Goal: Ask a question

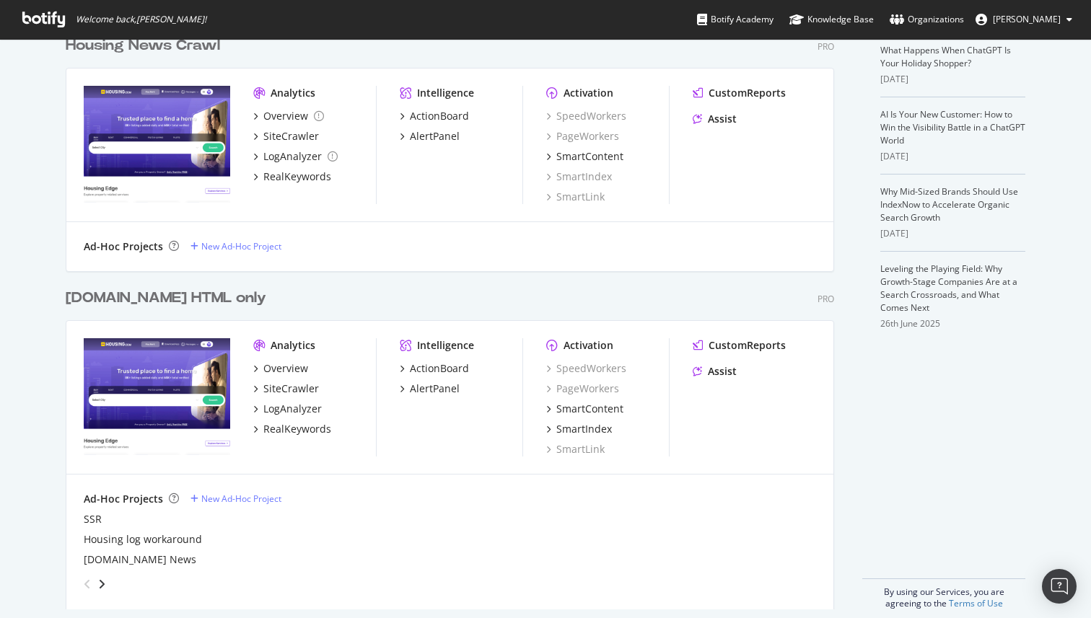
scroll to position [340, 0]
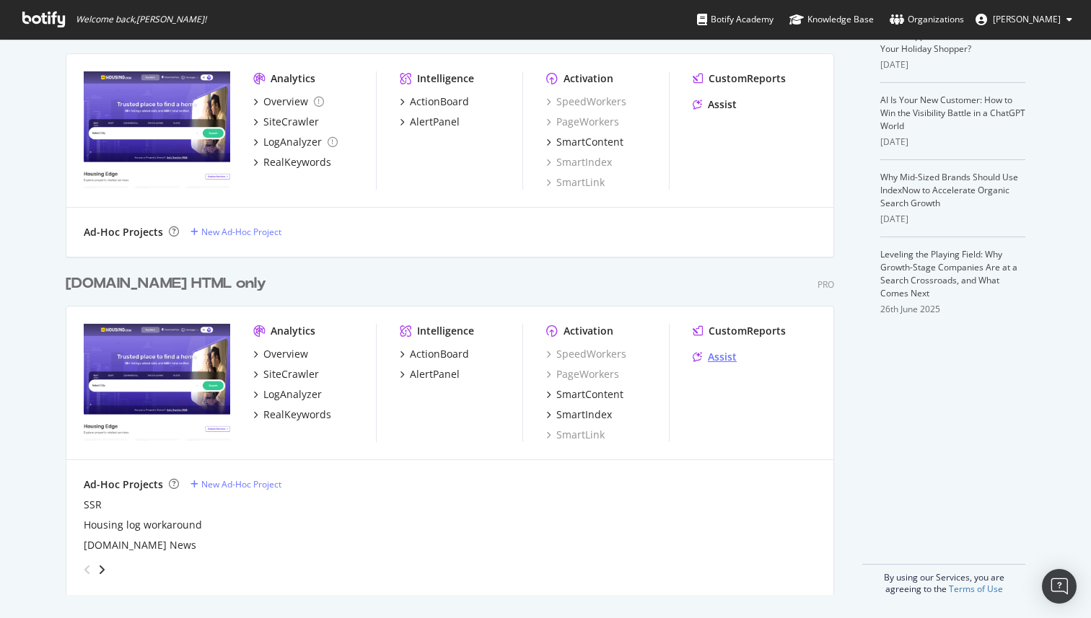
click at [724, 362] on div "Assist" at bounding box center [722, 357] width 29 height 14
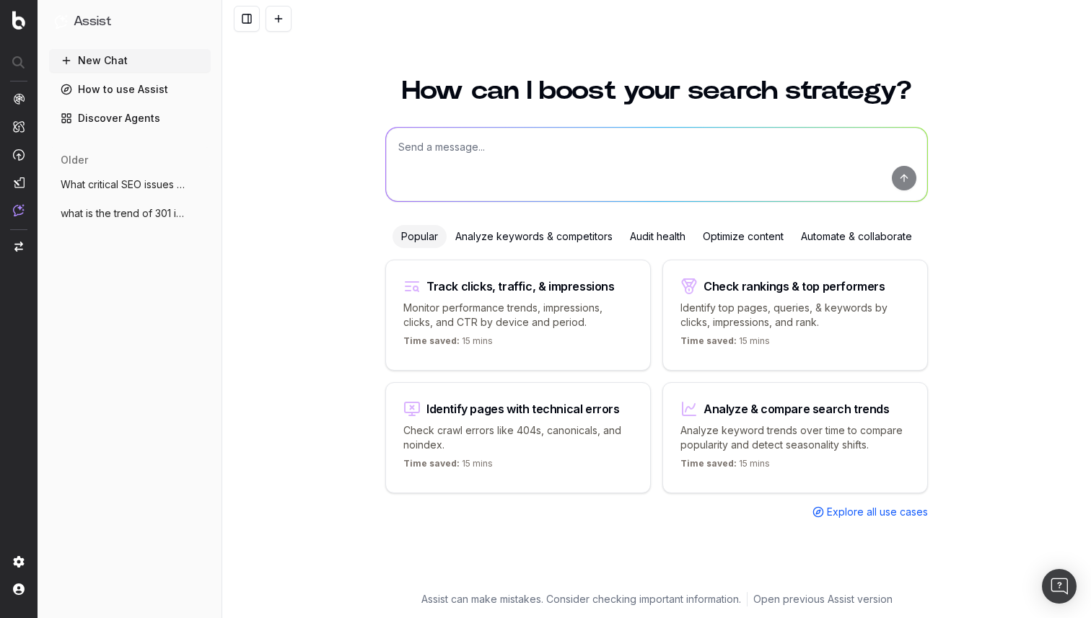
click at [547, 416] on div "Identify pages with technical errors Check crawl errors like 404s, canonicals, …" at bounding box center [517, 437] width 265 height 111
type textarea "List all URLs with 404 status code from the latest crawl."
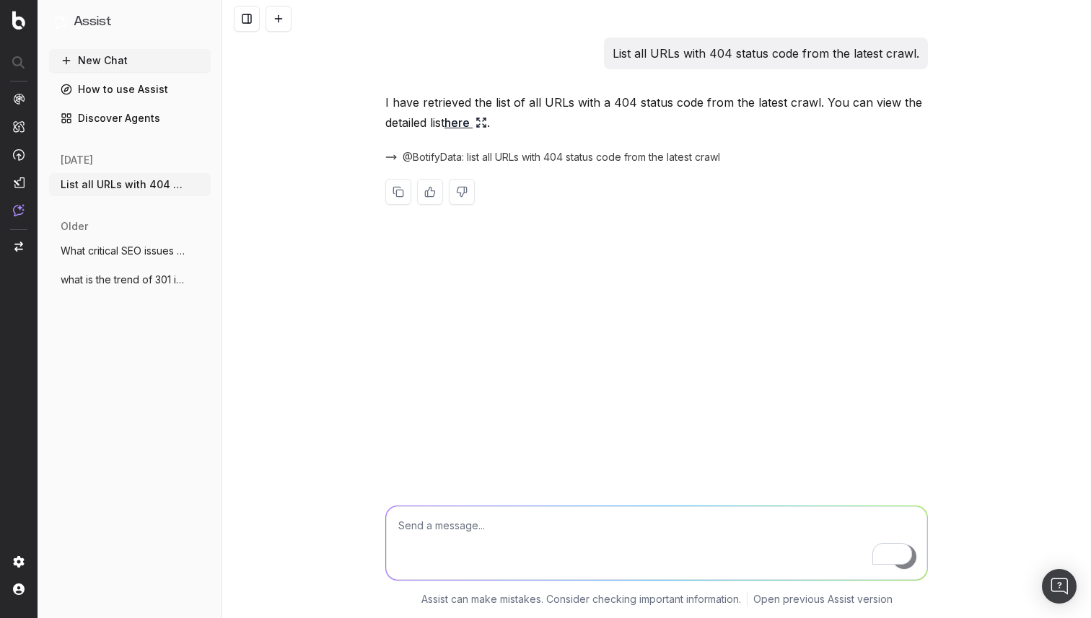
click at [470, 128] on link "here" at bounding box center [465, 123] width 43 height 20
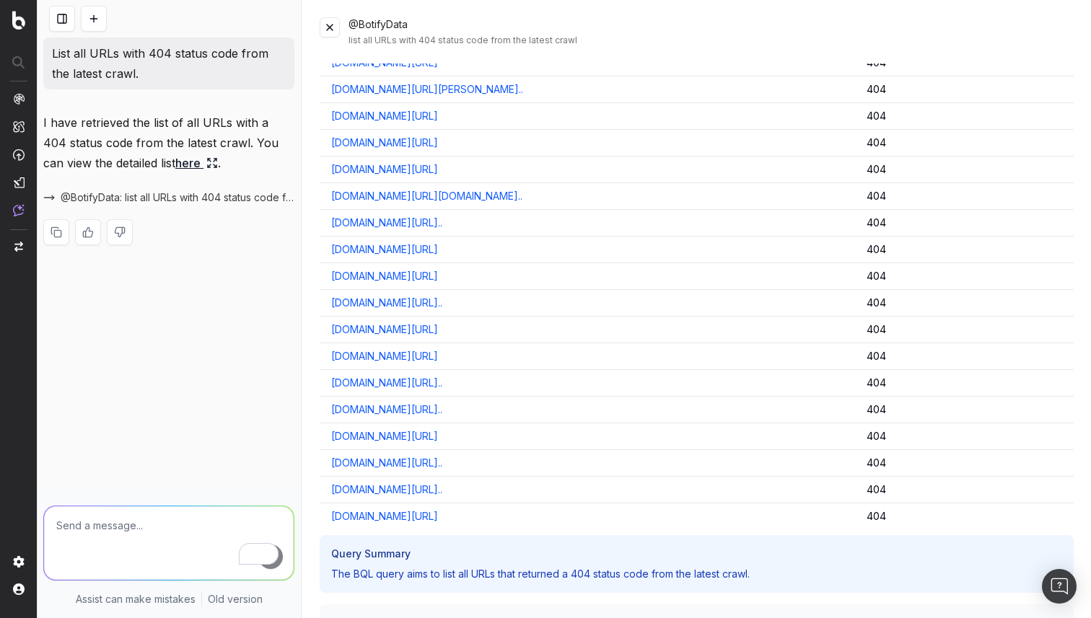
scroll to position [12905, 0]
drag, startPoint x: 550, startPoint y: 356, endPoint x: 334, endPoint y: 359, distance: 215.7
click at [334, 359] on div "[DOMAIN_NAME][URL]" at bounding box center [587, 355] width 512 height 14
copy link "[DOMAIN_NAME][URL]"
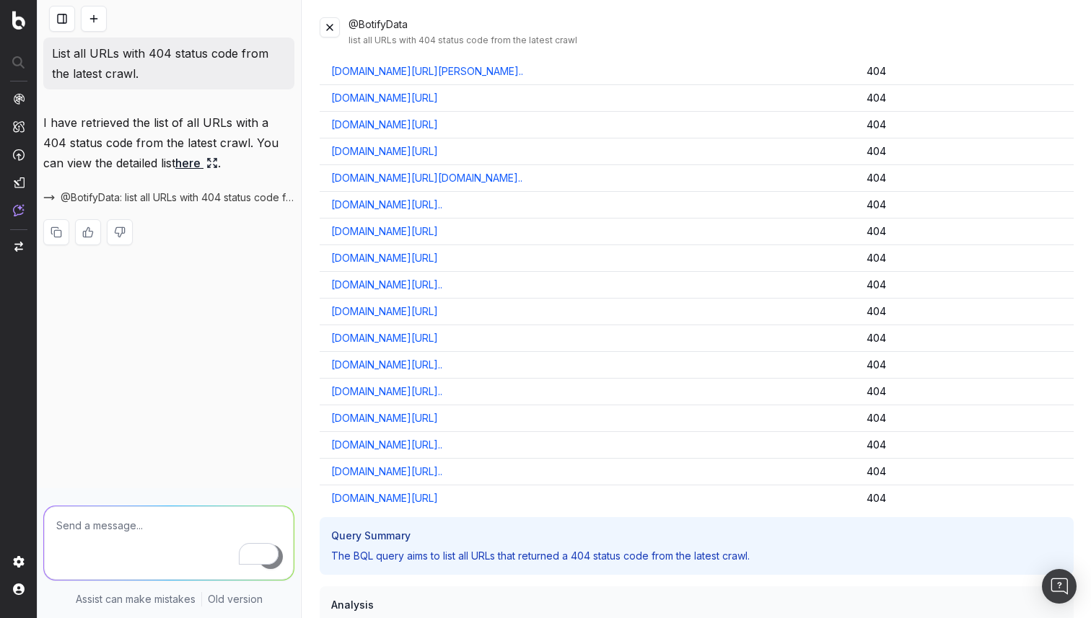
scroll to position [12923, 0]
click at [332, 32] on button at bounding box center [330, 27] width 20 height 20
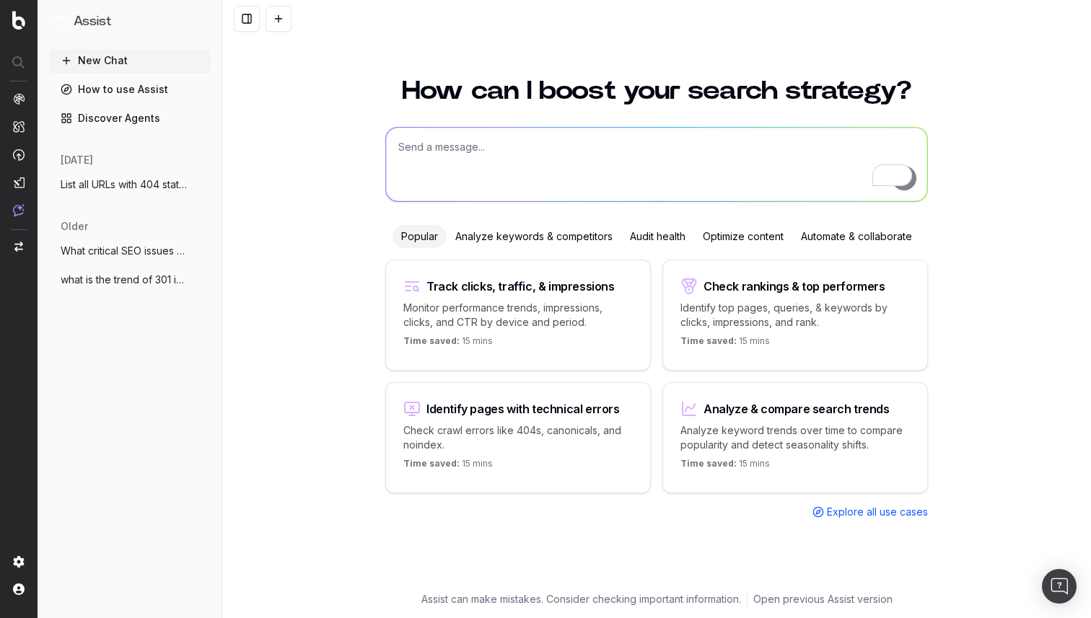
click at [831, 335] on div "Time saved: 15 mins" at bounding box center [794, 343] width 229 height 17
type textarea "What are my top ranking pages?"
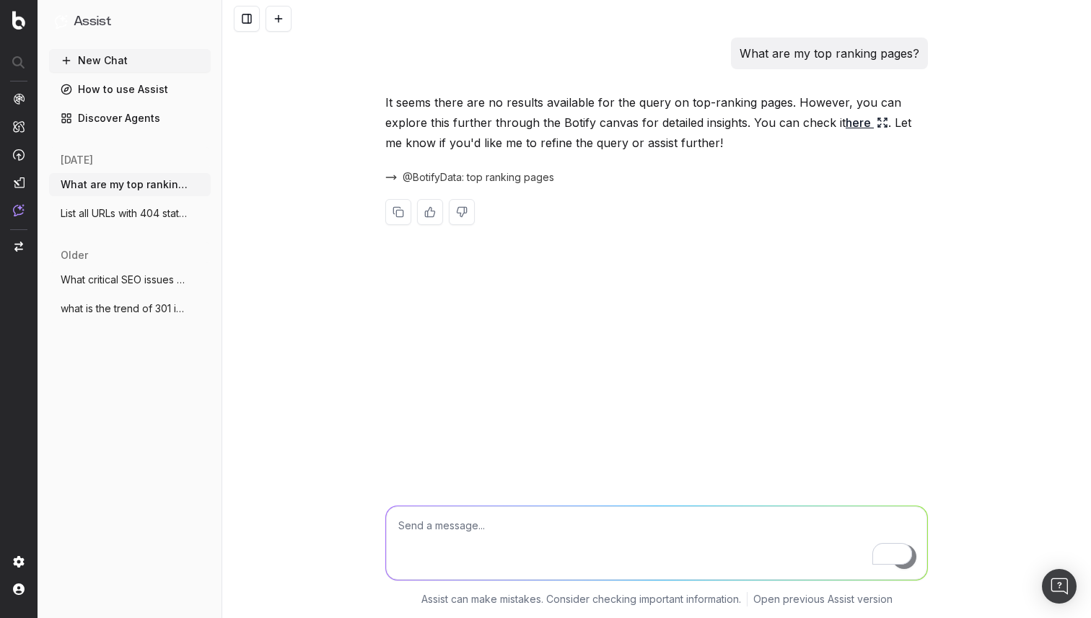
click at [856, 122] on link "here" at bounding box center [867, 123] width 43 height 20
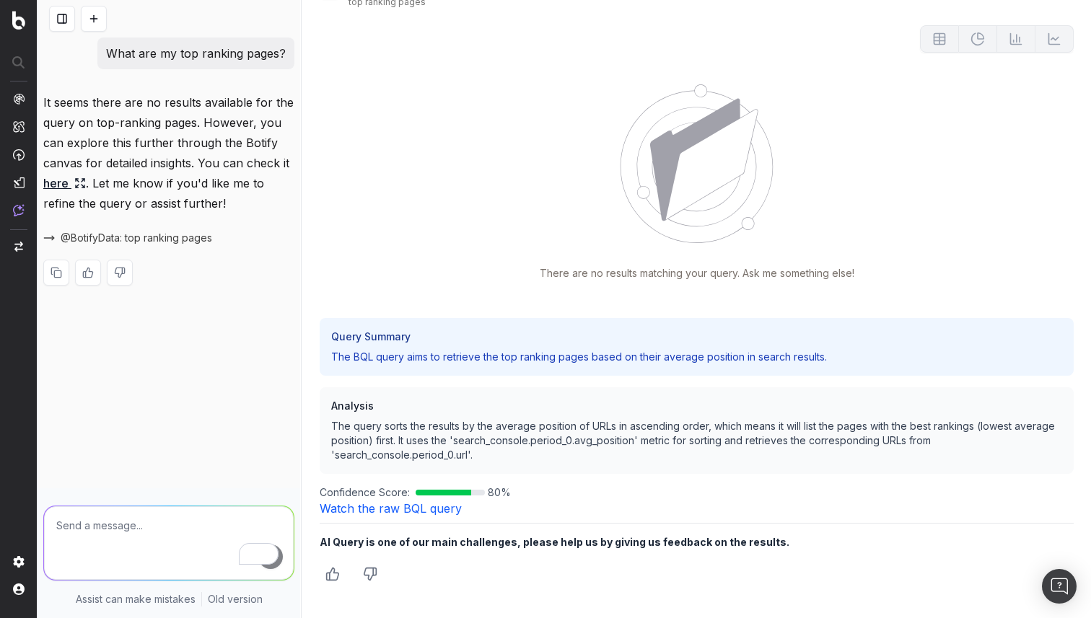
scroll to position [46, 0]
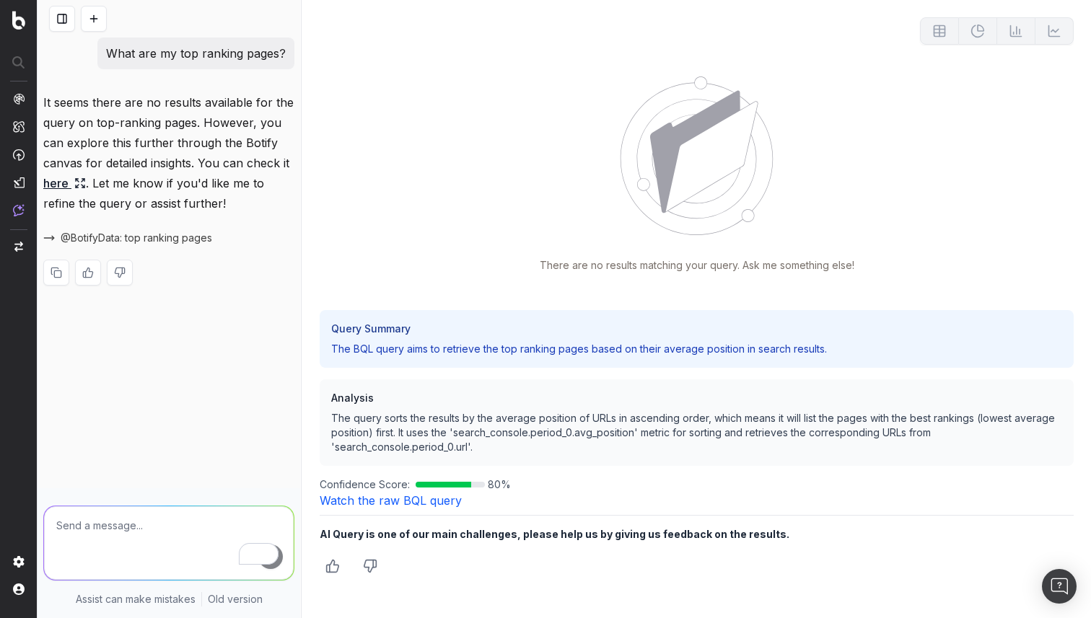
click at [442, 500] on link "Watch the raw BQL query" at bounding box center [391, 500] width 142 height 14
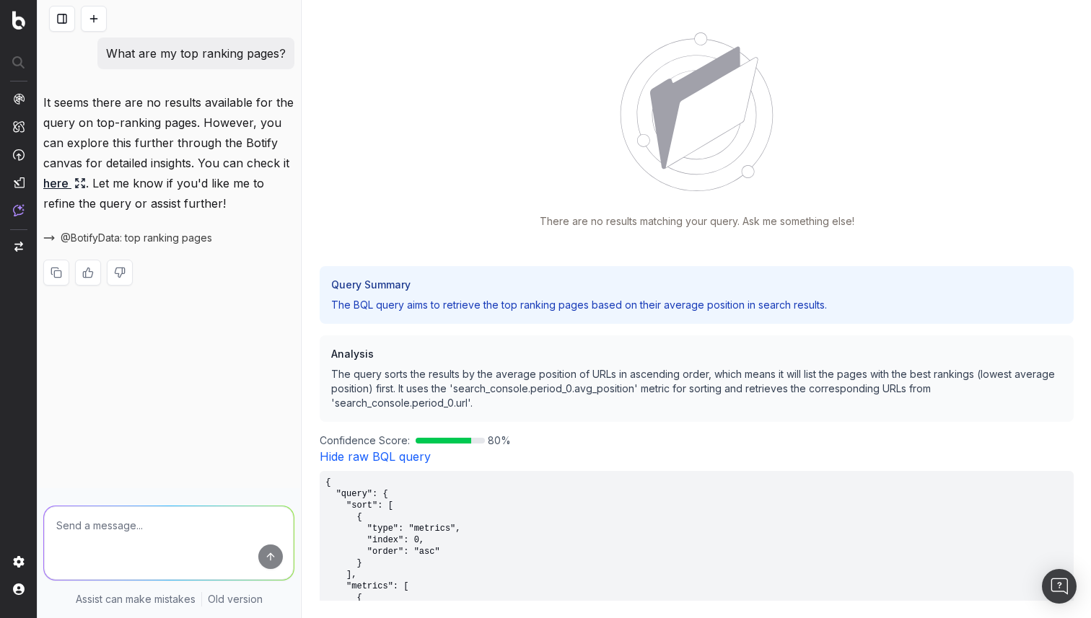
scroll to position [0, 0]
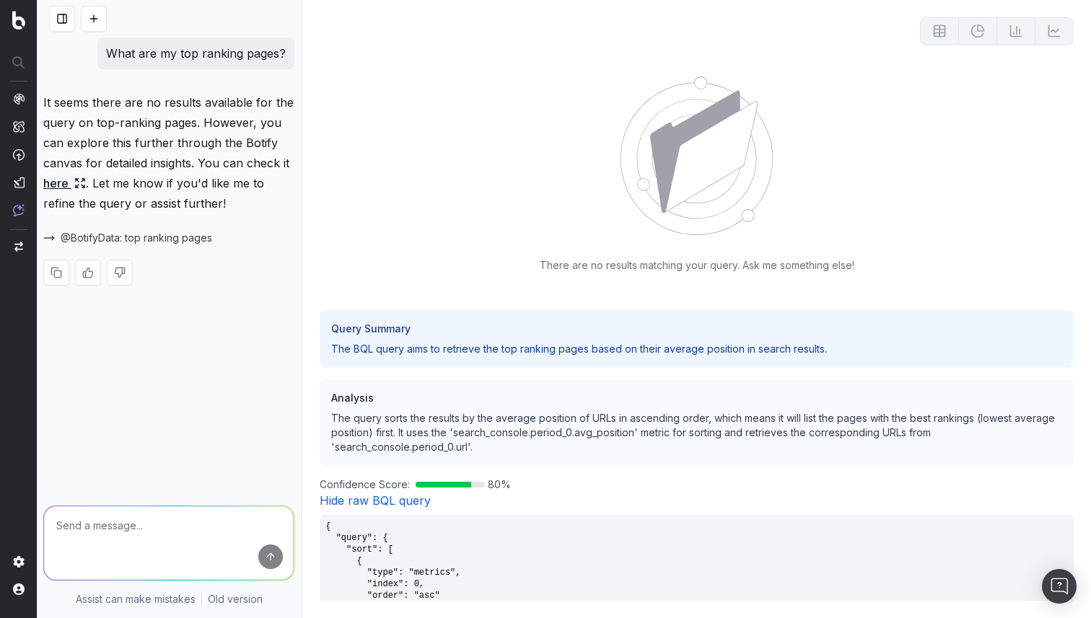
click at [198, 234] on span "@BotifyData: top ranking pages" at bounding box center [137, 238] width 152 height 14
click at [141, 237] on span "@BotifyData: top ranking pages" at bounding box center [137, 238] width 152 height 14
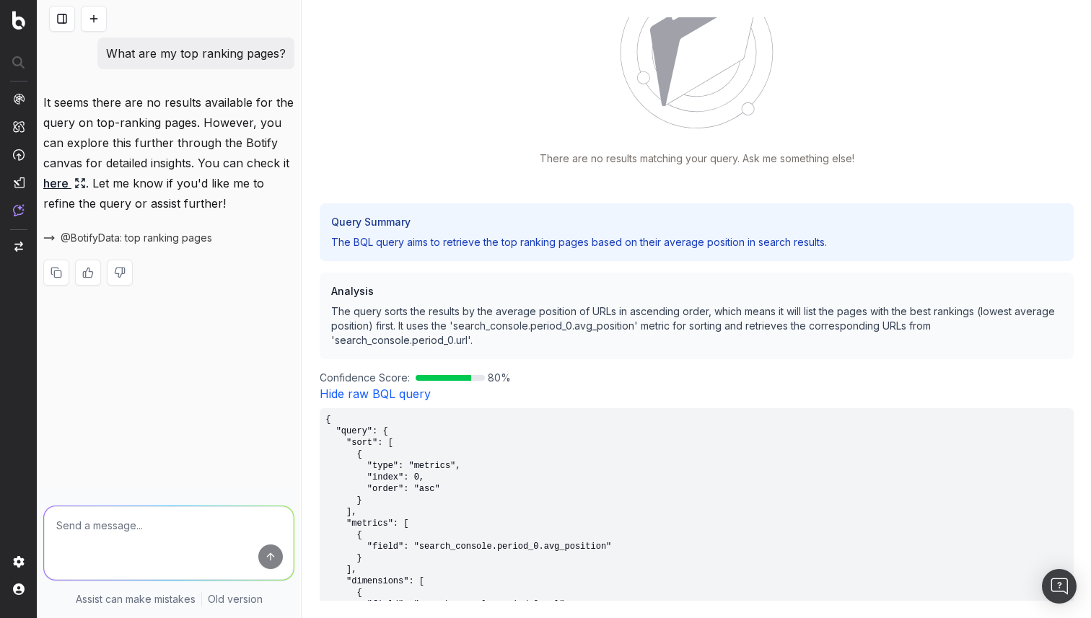
scroll to position [273, 0]
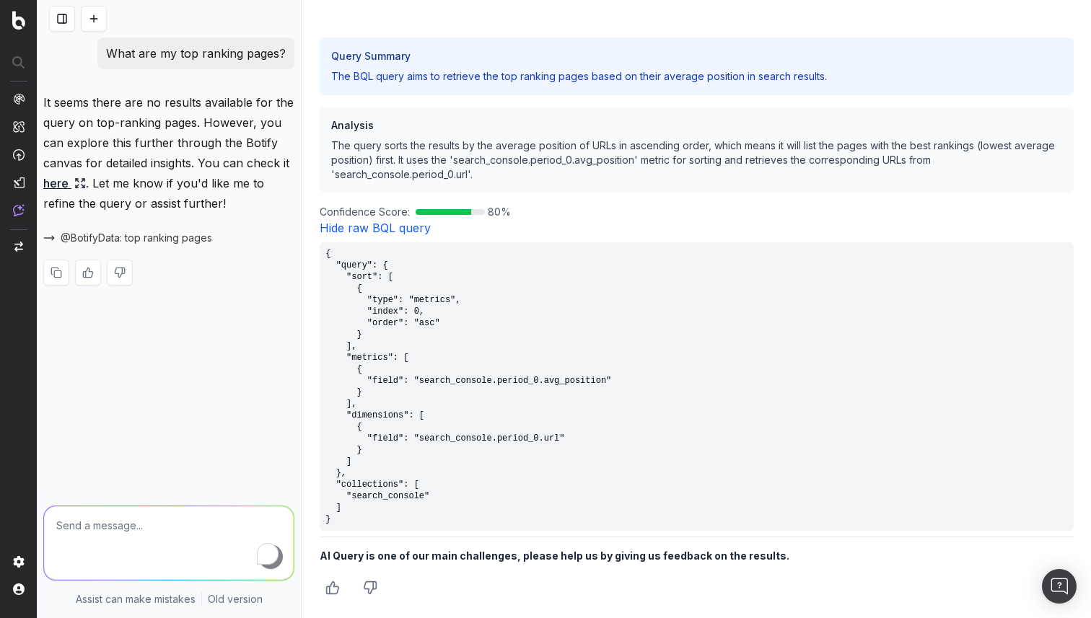
click at [172, 520] on textarea "To enrich screen reader interactions, please activate Accessibility in Grammarl…" at bounding box center [169, 543] width 250 height 74
type textarea "where to hit this query"
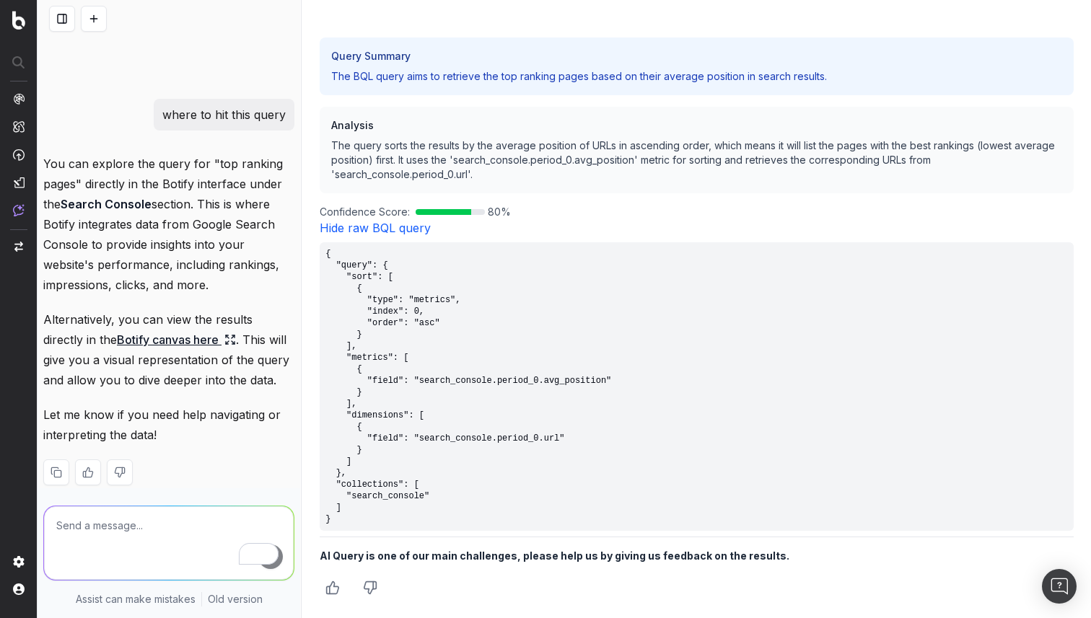
scroll to position [211, 0]
click at [161, 341] on link "Botify canvas here" at bounding box center [176, 338] width 119 height 20
click at [224, 336] on icon at bounding box center [230, 339] width 12 height 12
click at [136, 336] on link "Botify canvas here" at bounding box center [176, 338] width 119 height 20
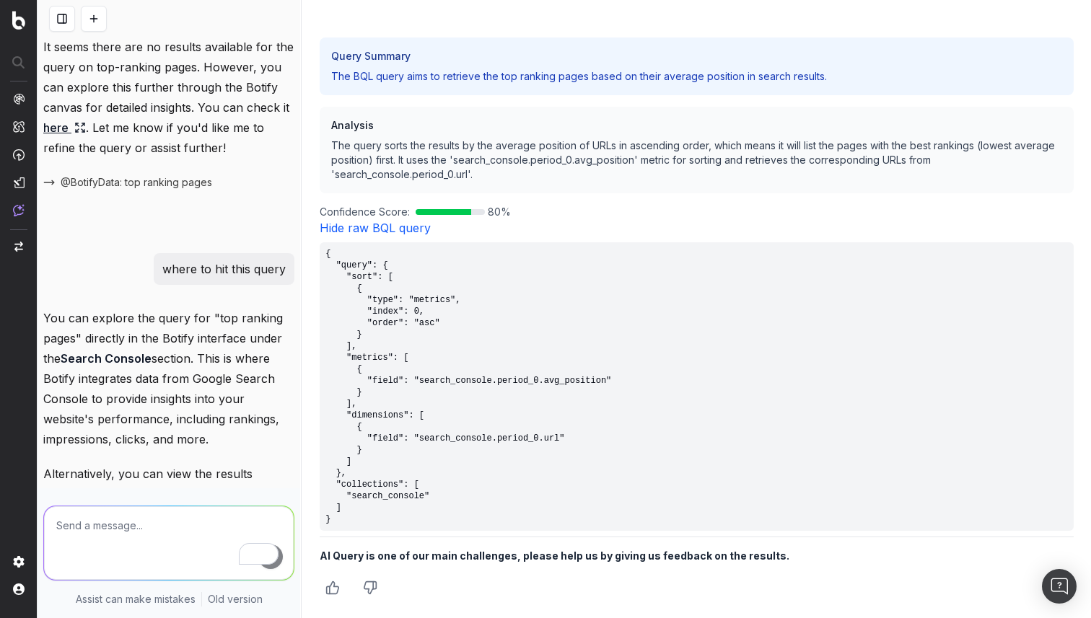
scroll to position [230, 0]
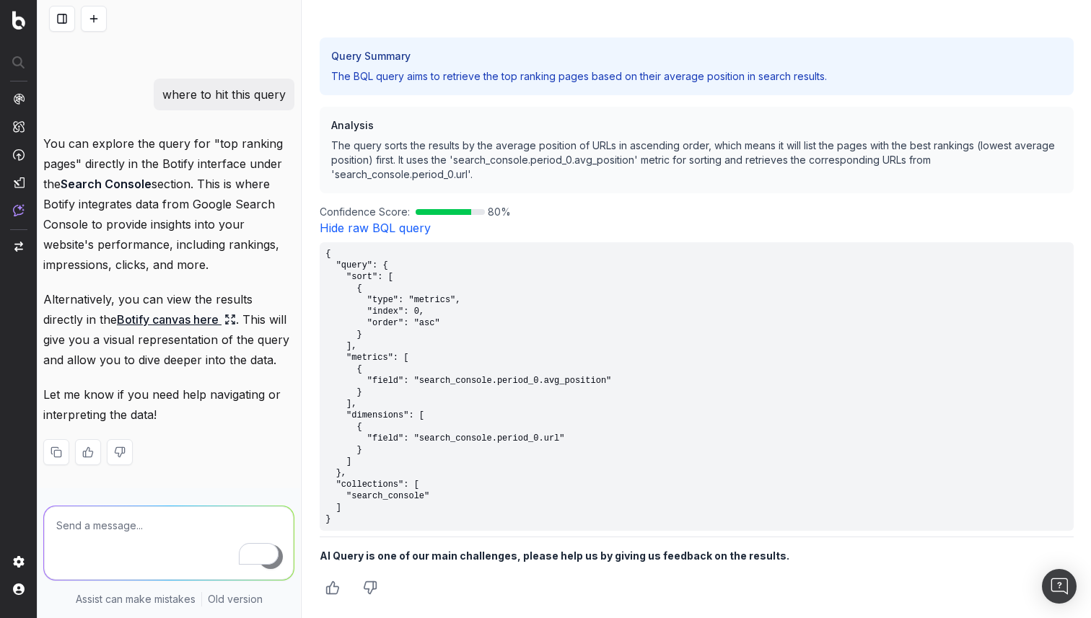
click at [135, 322] on link "Botify canvas here" at bounding box center [176, 320] width 119 height 20
click at [175, 372] on div "You can explore the query for "top ranking pages" directly in the Botify interf…" at bounding box center [168, 310] width 251 height 355
click at [226, 324] on icon at bounding box center [227, 323] width 2 height 2
click at [9, 99] on nav at bounding box center [19, 309] width 38 height 618
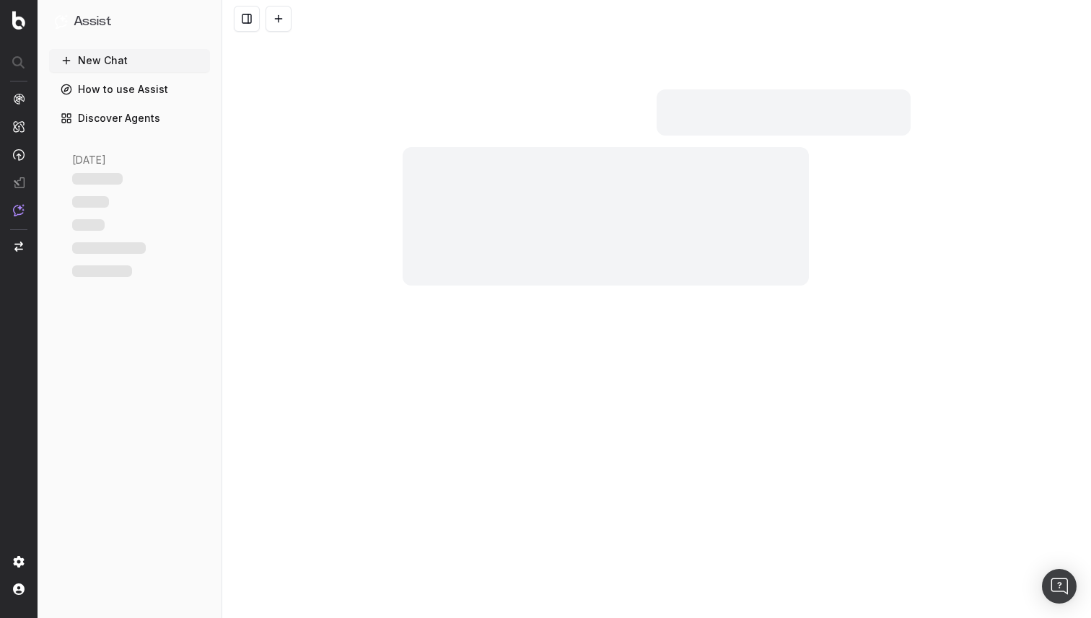
scroll to position [28, 0]
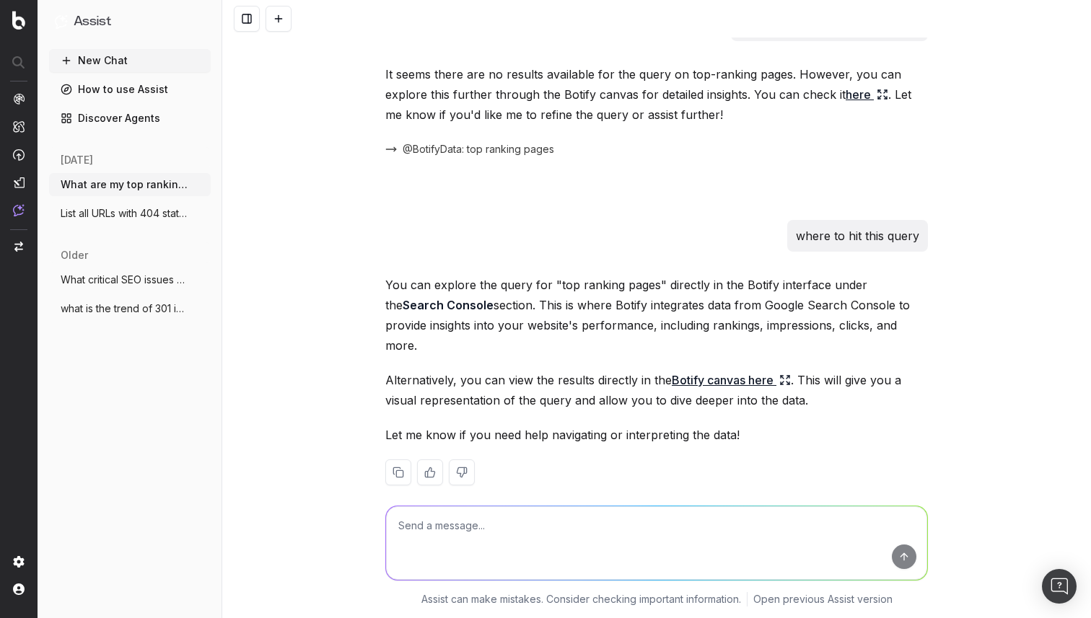
click at [136, 115] on link "Discover Agents" at bounding box center [130, 118] width 162 height 23
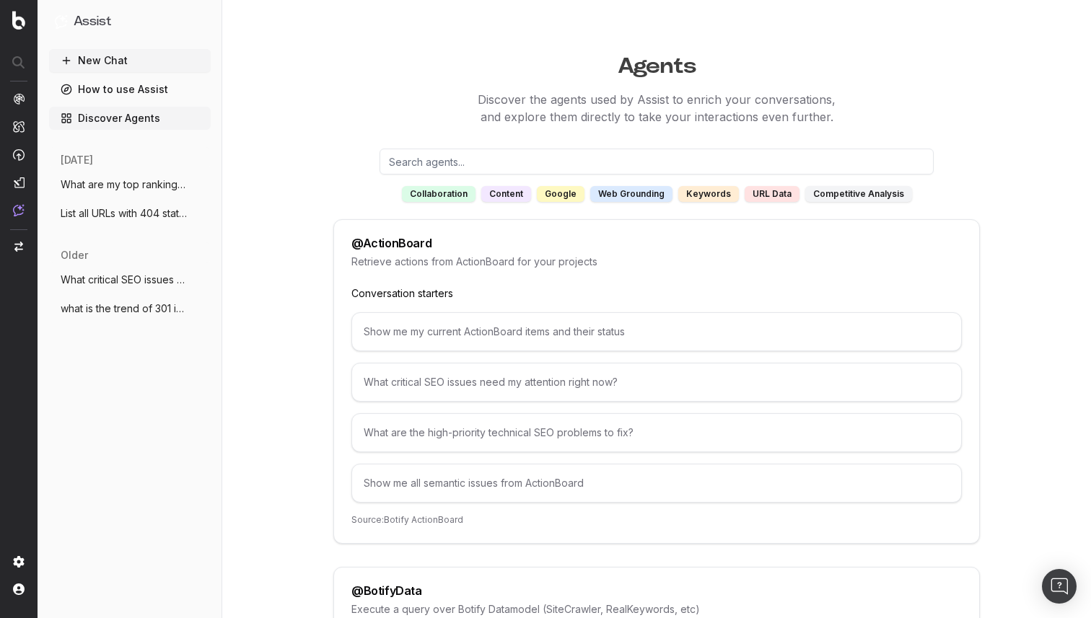
click at [517, 194] on div "content" at bounding box center [506, 194] width 50 height 16
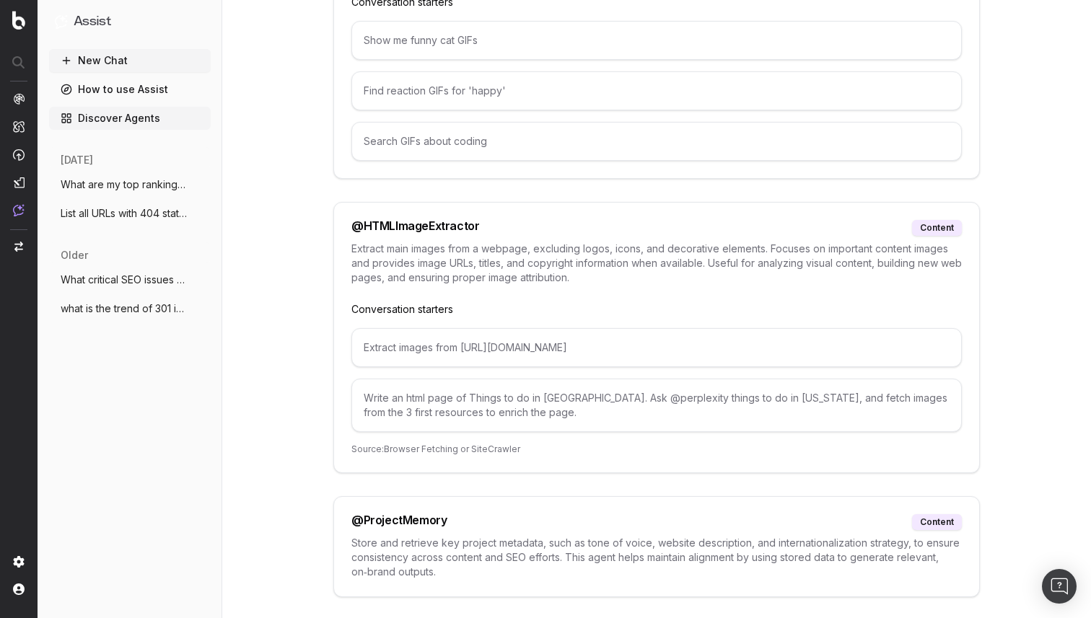
scroll to position [333, 0]
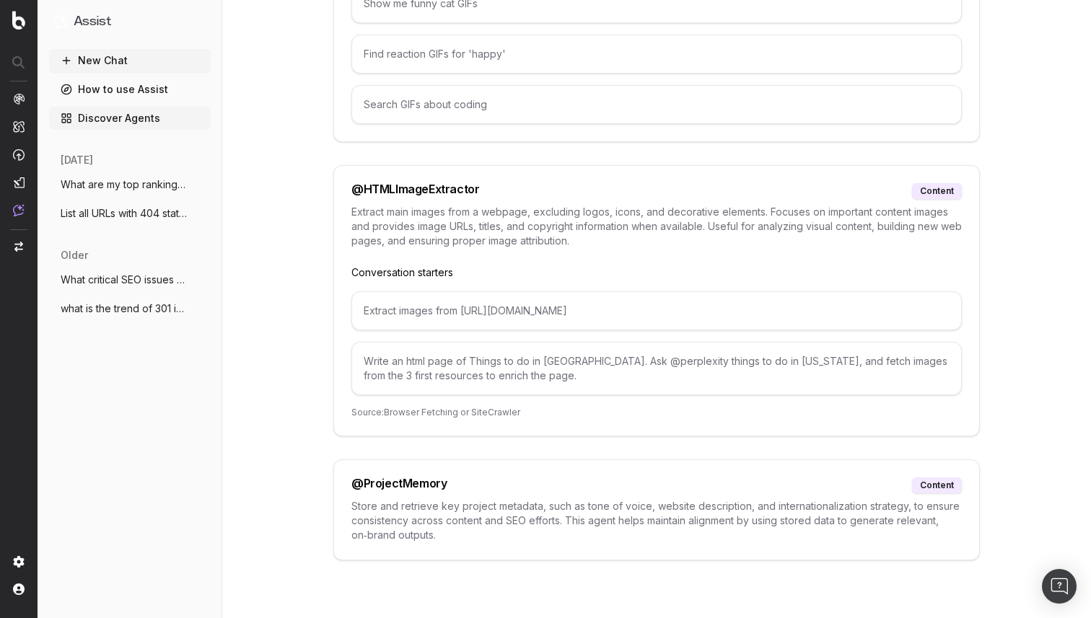
click at [680, 523] on p "Store and retrieve key project metadata, such as tone of voice, website descrip…" at bounding box center [656, 520] width 610 height 43
click at [392, 480] on div "@ ProjectMemory" at bounding box center [398, 486] width 95 height 16
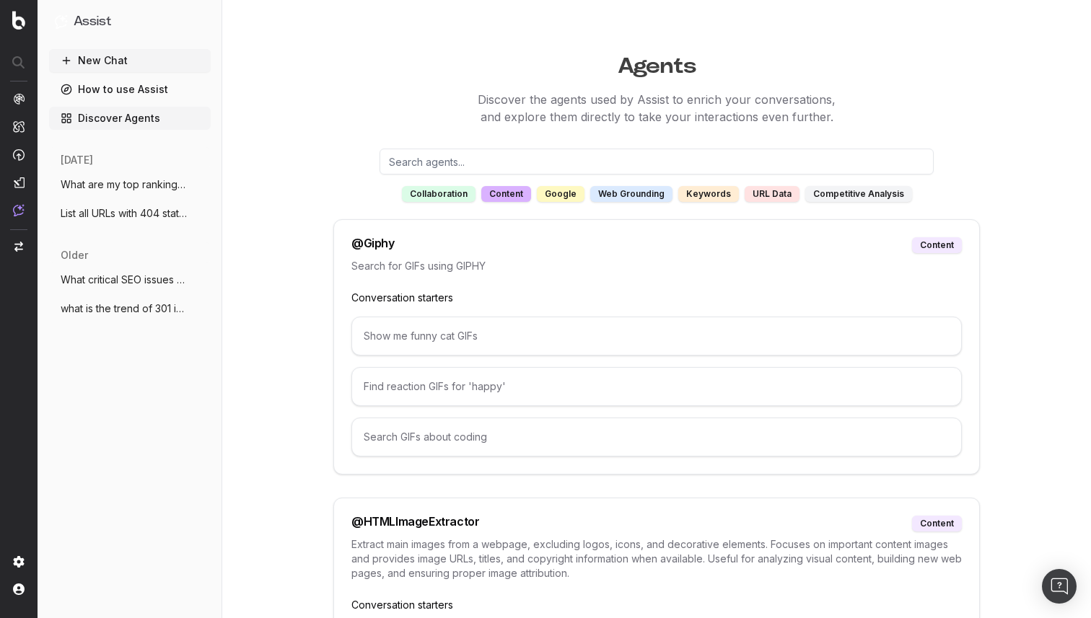
click at [765, 194] on div "URL data" at bounding box center [772, 194] width 55 height 16
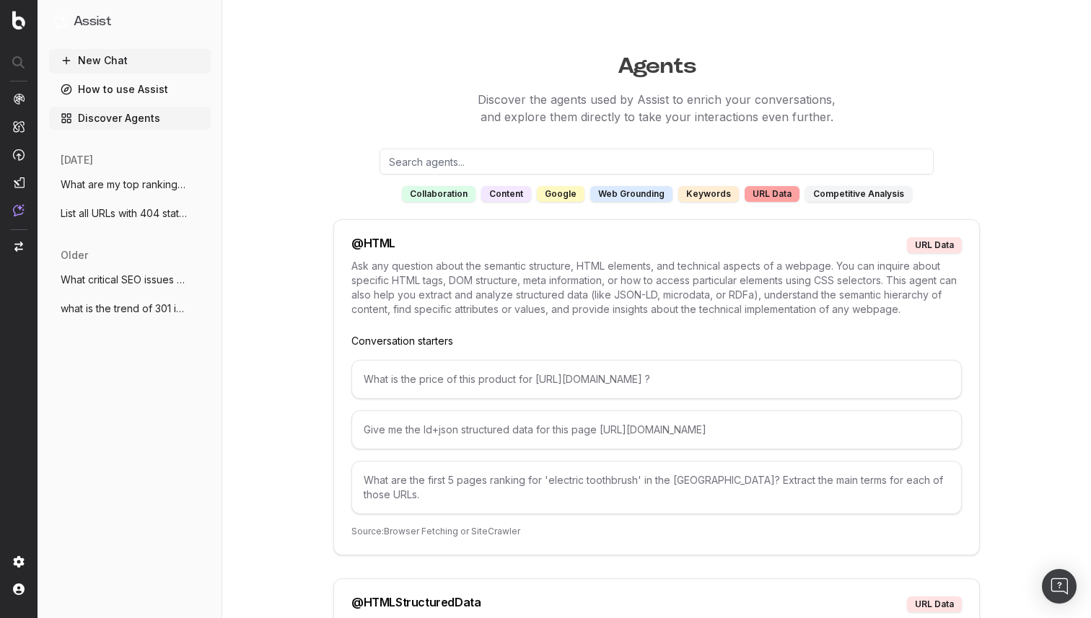
click at [445, 382] on div "What is the price of this product for https://www.example.org/p/5866-toothbrush…" at bounding box center [656, 379] width 610 height 39
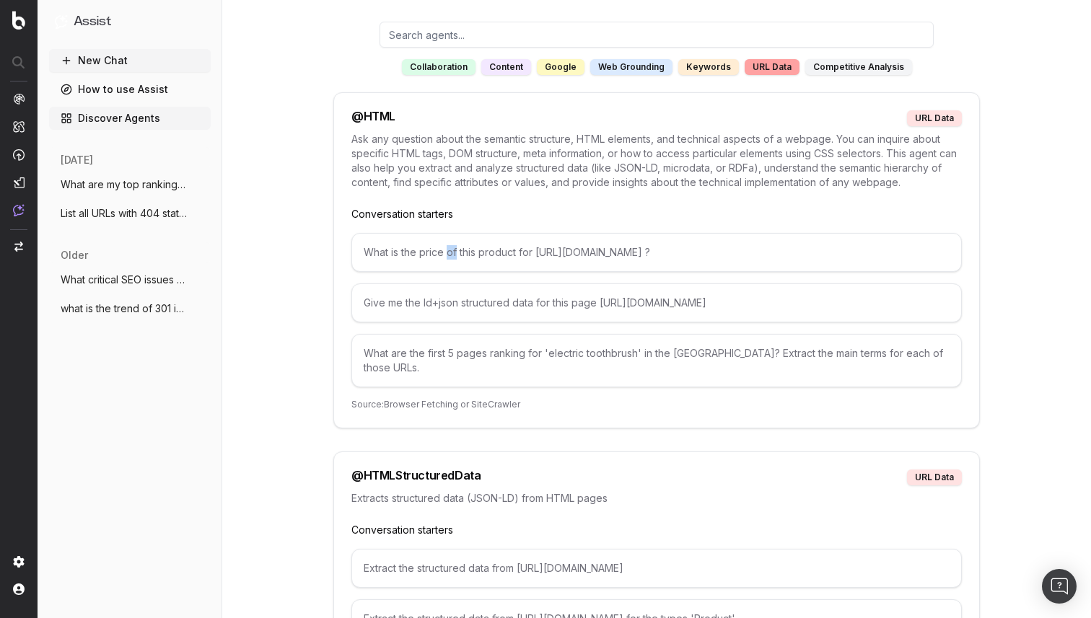
scroll to position [130, 0]
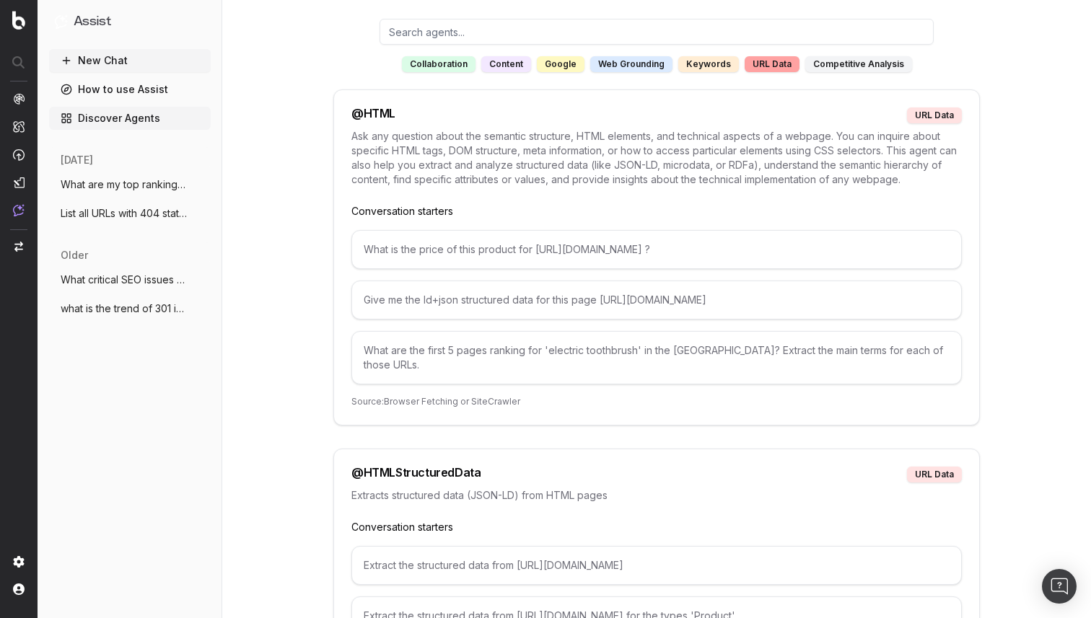
click at [379, 113] on div "@ HTML" at bounding box center [373, 115] width 44 height 16
click at [396, 115] on div "@ HTML URL data" at bounding box center [656, 115] width 610 height 16
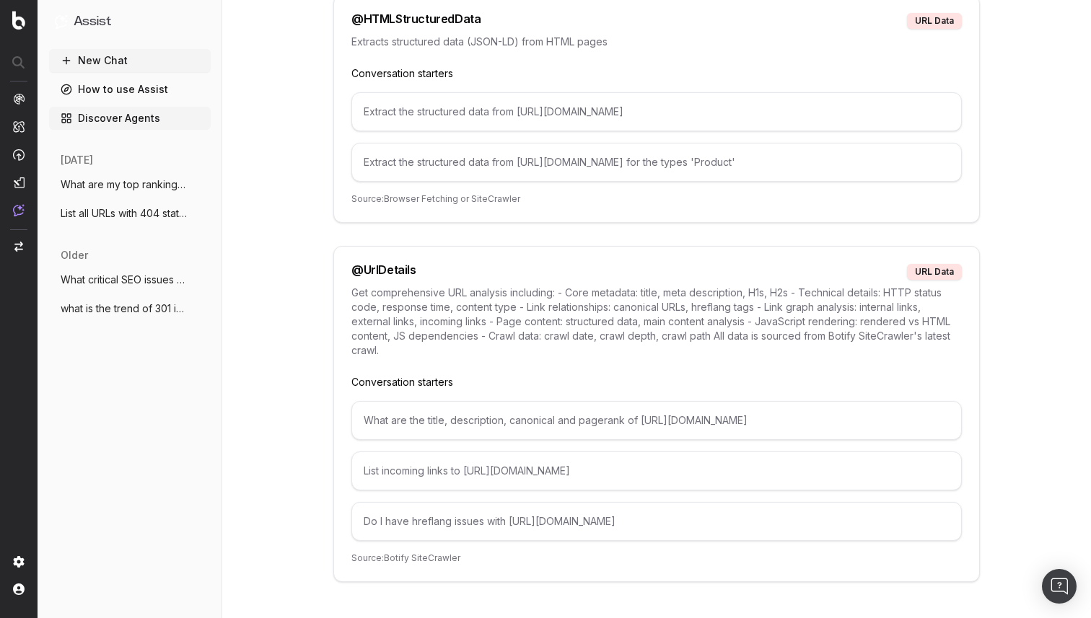
scroll to position [591, 0]
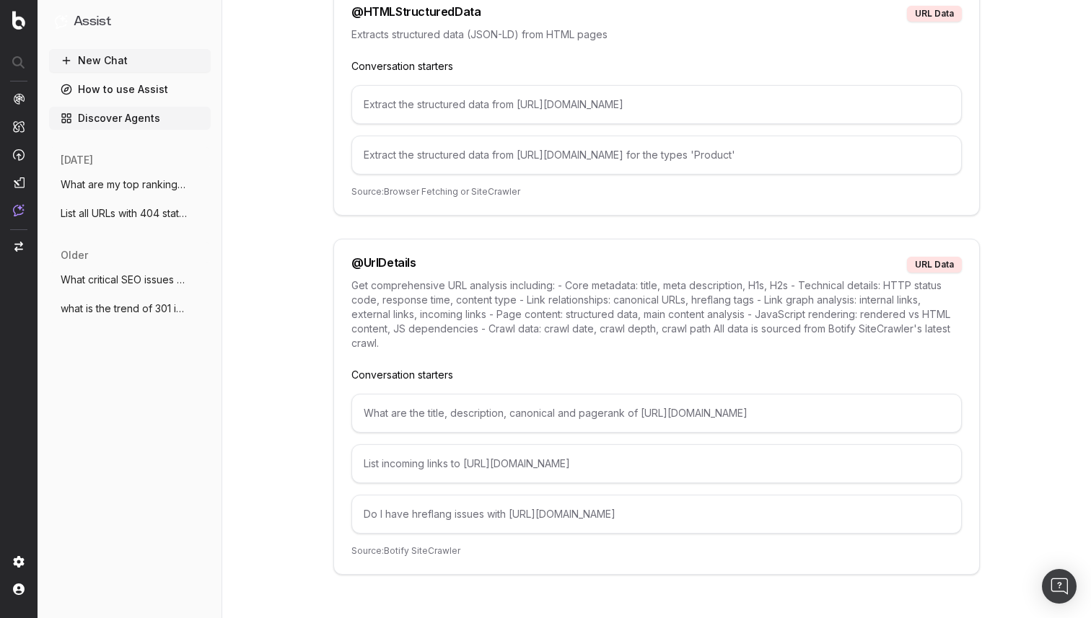
click at [528, 394] on div "What are the title, description, canonical and pagerank of https://www.example.…" at bounding box center [656, 413] width 610 height 39
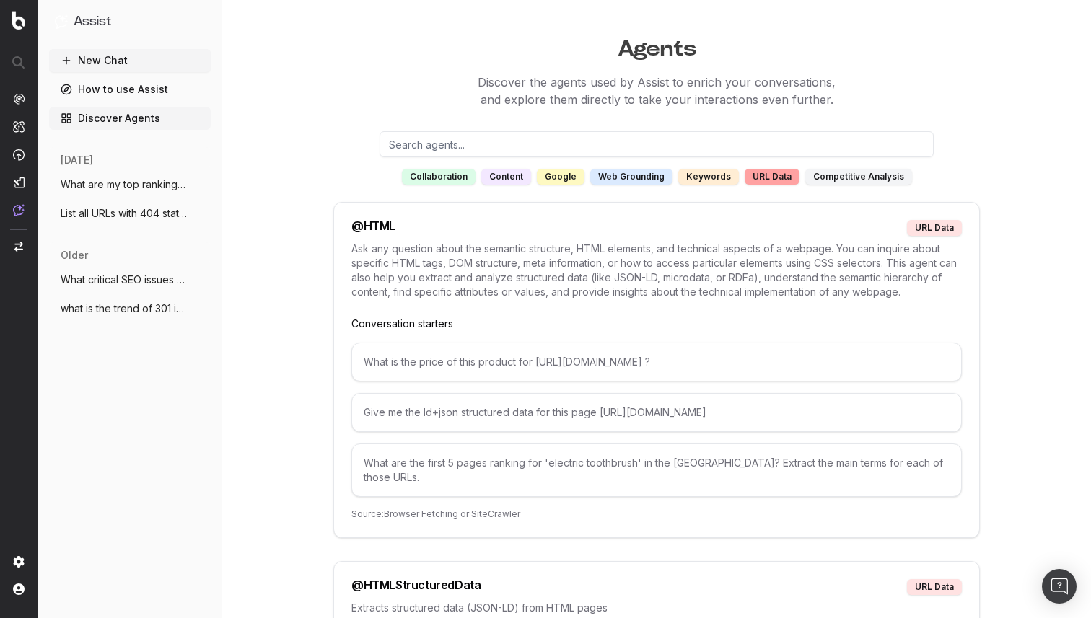
scroll to position [0, 0]
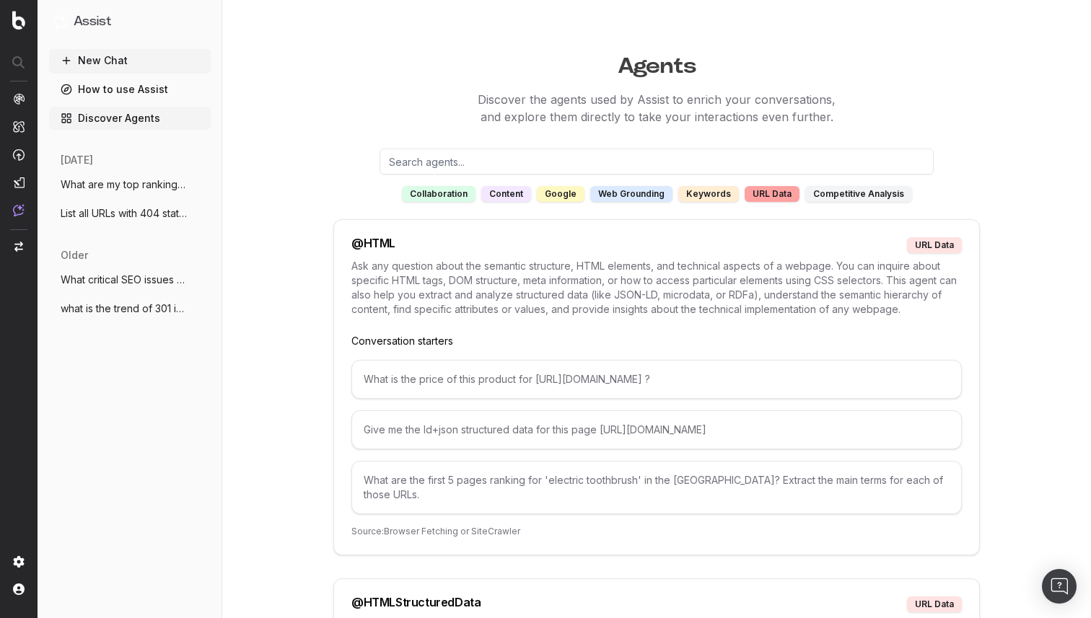
click at [932, 245] on div "URL data" at bounding box center [934, 245] width 55 height 16
click at [443, 163] on input "text" at bounding box center [656, 162] width 554 height 26
type input "HTML"
click at [387, 242] on div "@ HTML" at bounding box center [373, 245] width 44 height 16
click at [468, 382] on div "What is the price of this product for https://www.example.org/p/5866-toothbrush…" at bounding box center [656, 379] width 610 height 39
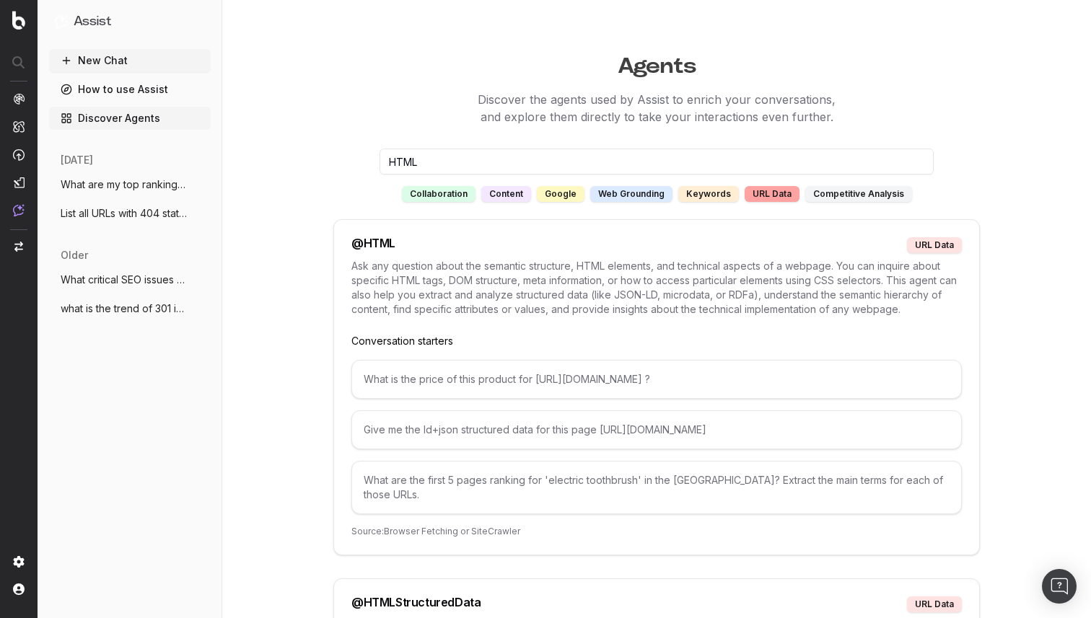
click at [468, 382] on div "What is the price of this product for https://www.example.org/p/5866-toothbrush…" at bounding box center [656, 379] width 610 height 39
